Goal: Navigation & Orientation: Find specific page/section

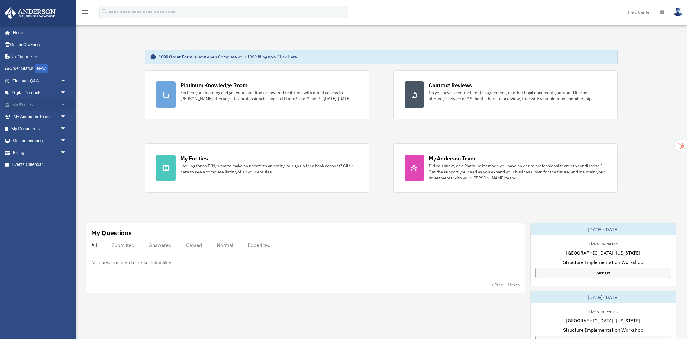
click at [64, 105] on span "arrow_drop_down" at bounding box center [66, 105] width 12 height 12
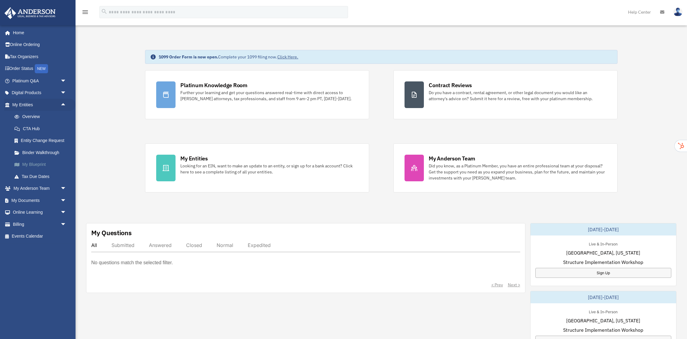
click at [38, 164] on link "My Blueprint" at bounding box center [41, 164] width 67 height 12
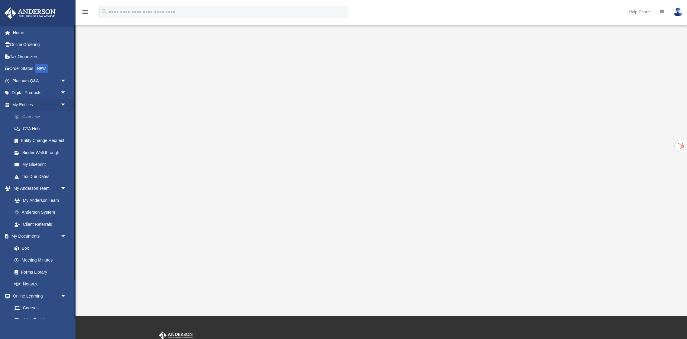
click at [32, 118] on link "Overview" at bounding box center [41, 117] width 67 height 12
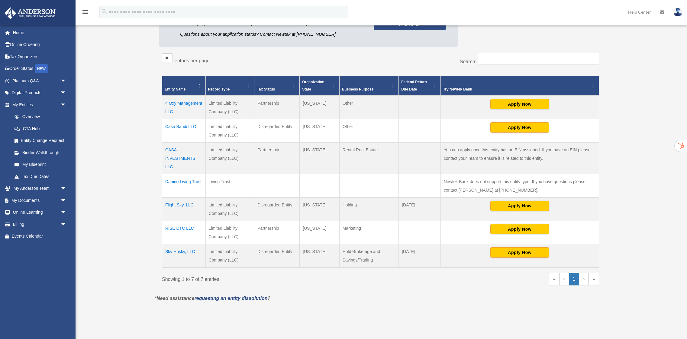
scroll to position [96, 0]
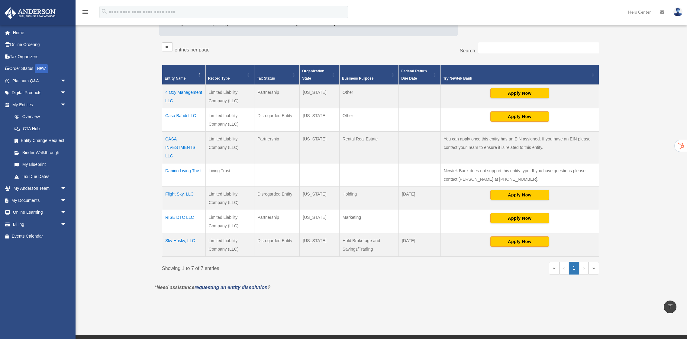
click at [182, 241] on td "Sky Husky, LLC" at bounding box center [184, 245] width 44 height 24
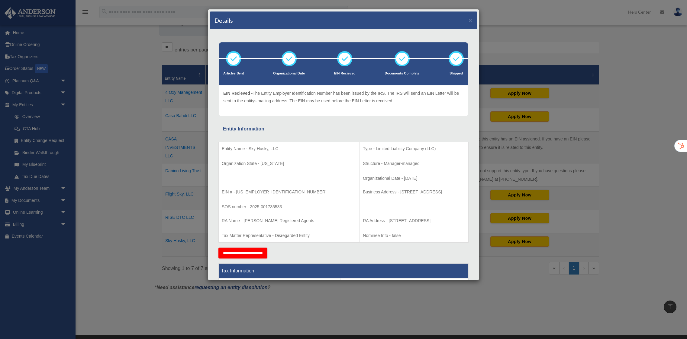
scroll to position [92, 0]
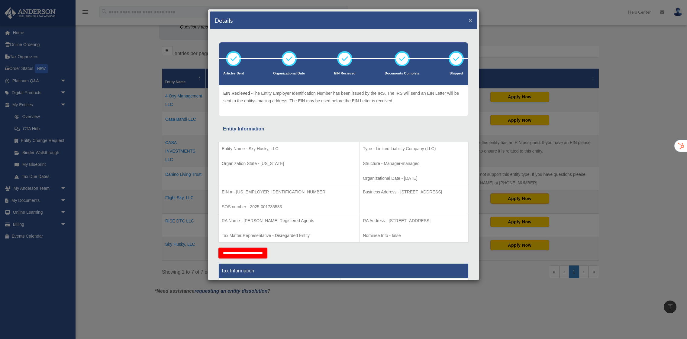
drag, startPoint x: 470, startPoint y: 19, endPoint x: 461, endPoint y: 51, distance: 33.9
click at [471, 19] on button "×" at bounding box center [471, 20] width 4 height 6
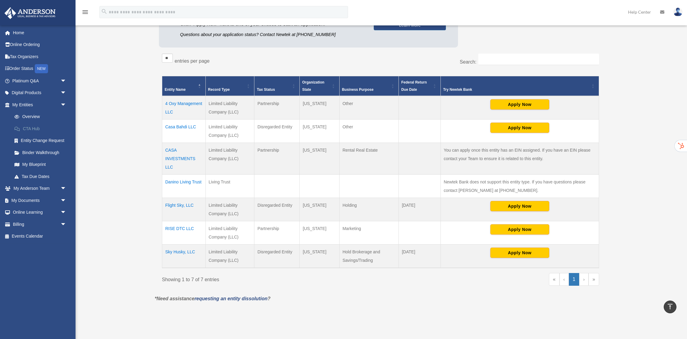
scroll to position [85, 0]
click at [62, 202] on span "arrow_drop_down" at bounding box center [66, 200] width 12 height 12
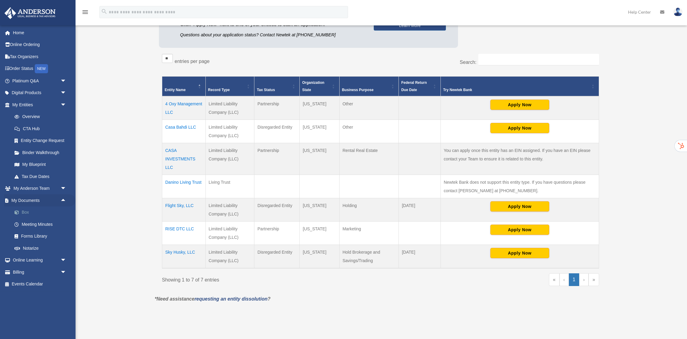
click at [23, 212] on link "Box" at bounding box center [41, 212] width 67 height 12
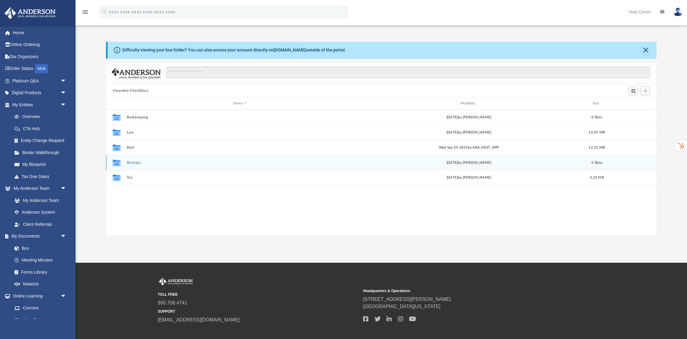
scroll to position [137, 550]
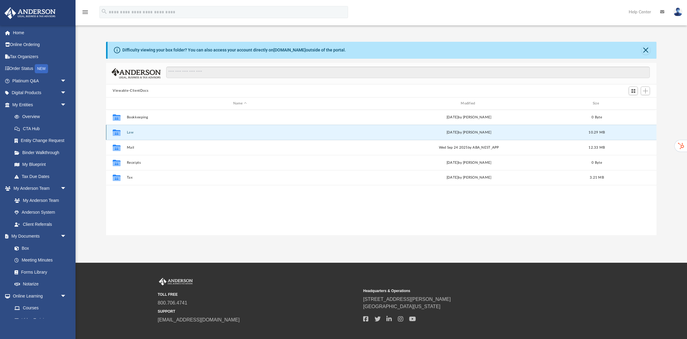
click at [129, 131] on button "Law" at bounding box center [240, 132] width 226 height 4
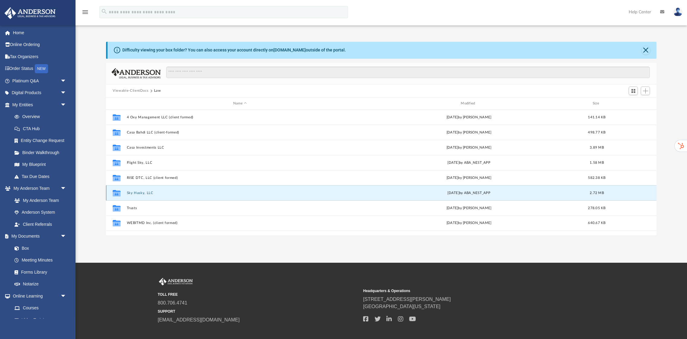
click at [139, 193] on button "Sky Husky, LLC" at bounding box center [240, 193] width 226 height 4
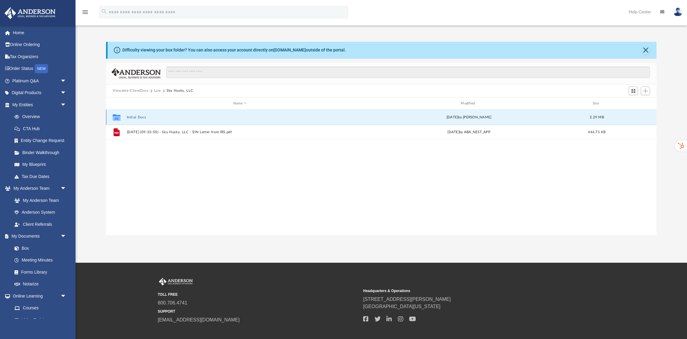
click at [140, 117] on button "Initial Docs" at bounding box center [240, 117] width 226 height 4
